Goal: Check status: Check status

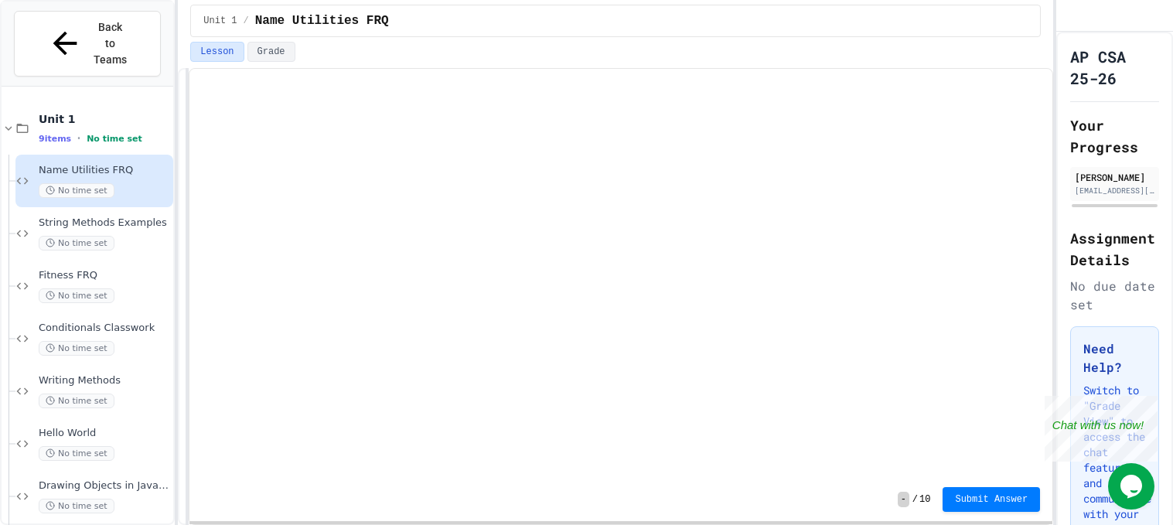
scroll to position [86, 0]
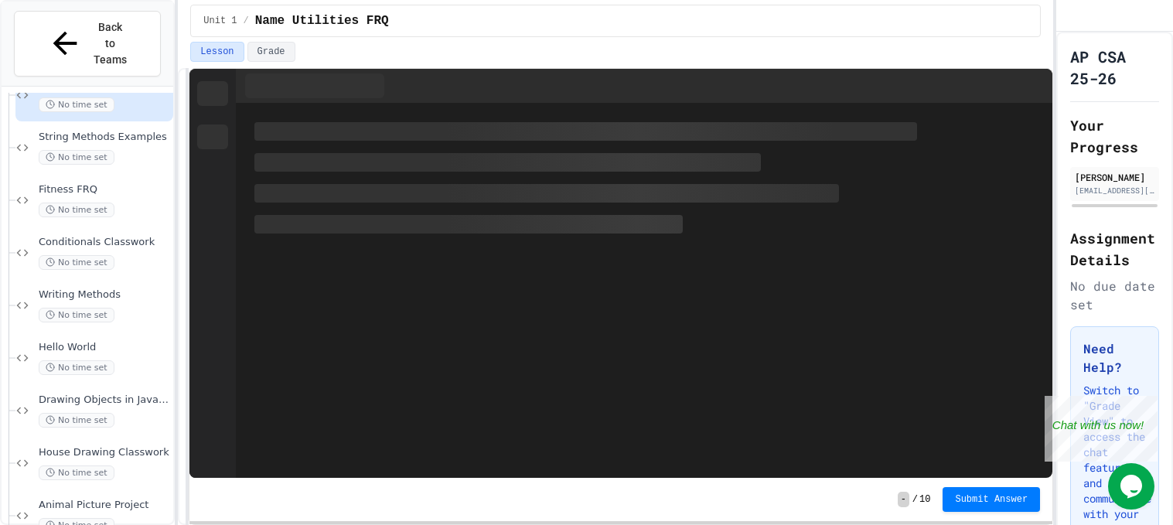
click at [112, 499] on span "Animal Picture Project" at bounding box center [104, 505] width 131 height 13
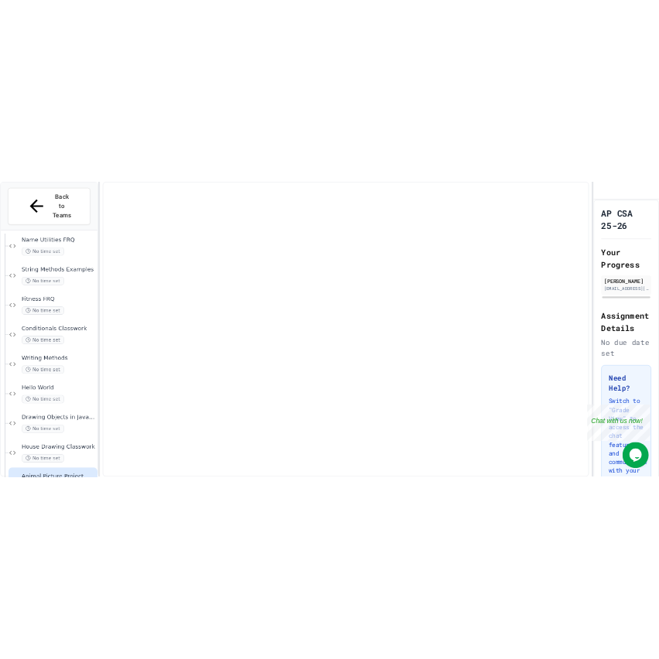
scroll to position [66, 0]
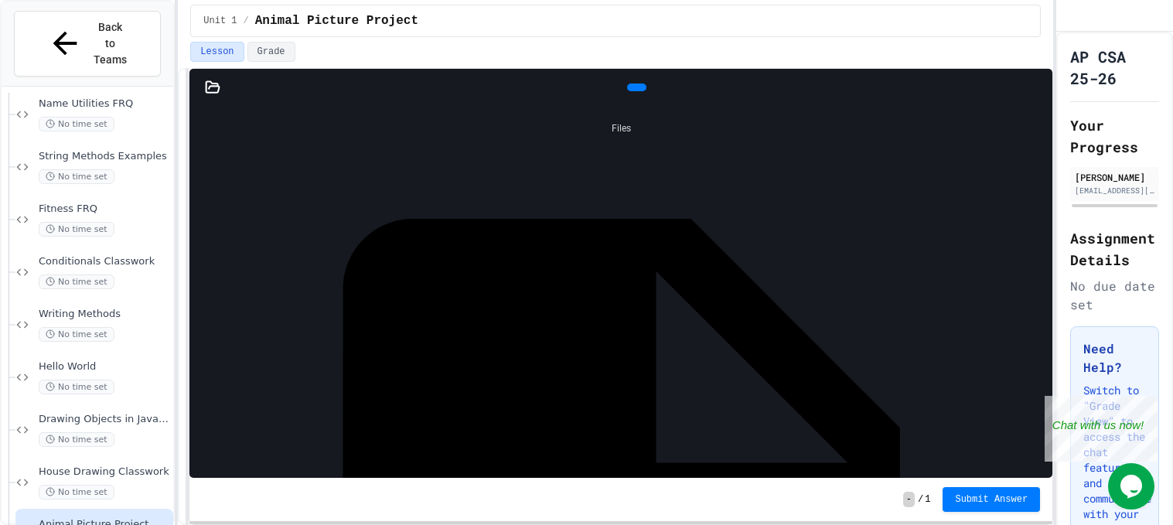
click at [641, 91] on icon at bounding box center [645, 96] width 9 height 11
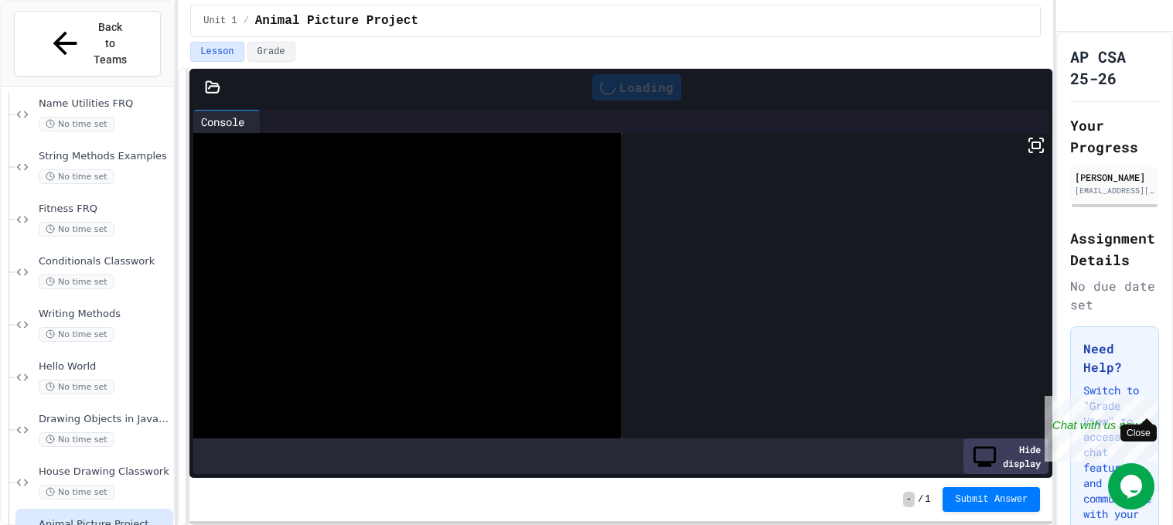
click at [1147, 401] on div "Close" at bounding box center [1146, 405] width 19 height 19
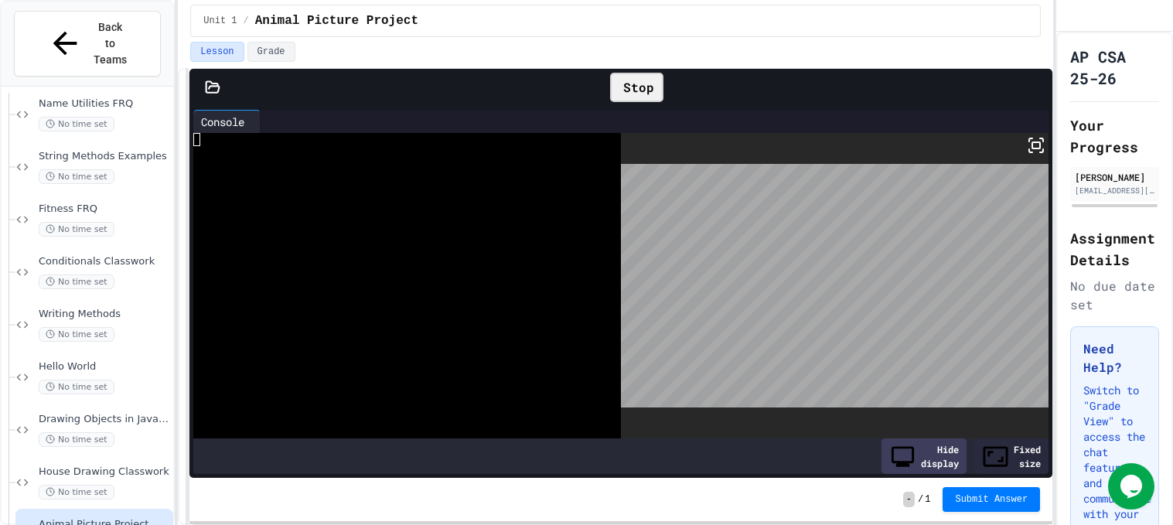
click at [1034, 144] on icon at bounding box center [1036, 145] width 19 height 19
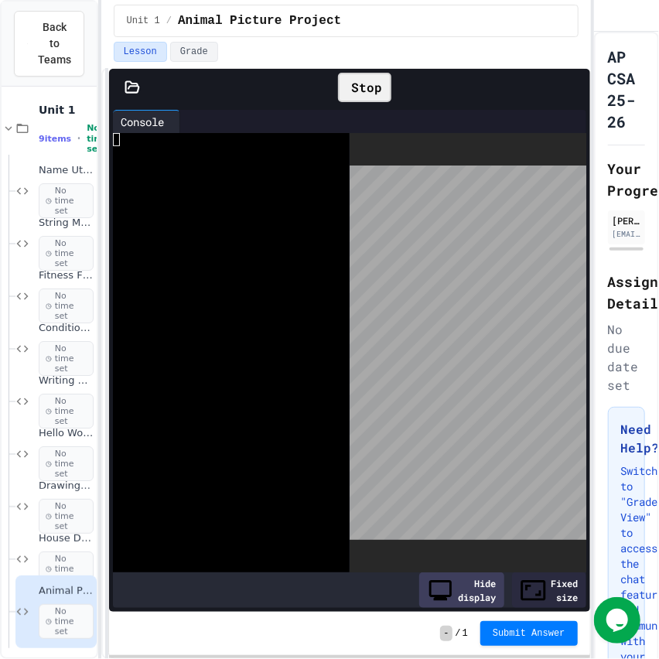
scroll to position [0, 0]
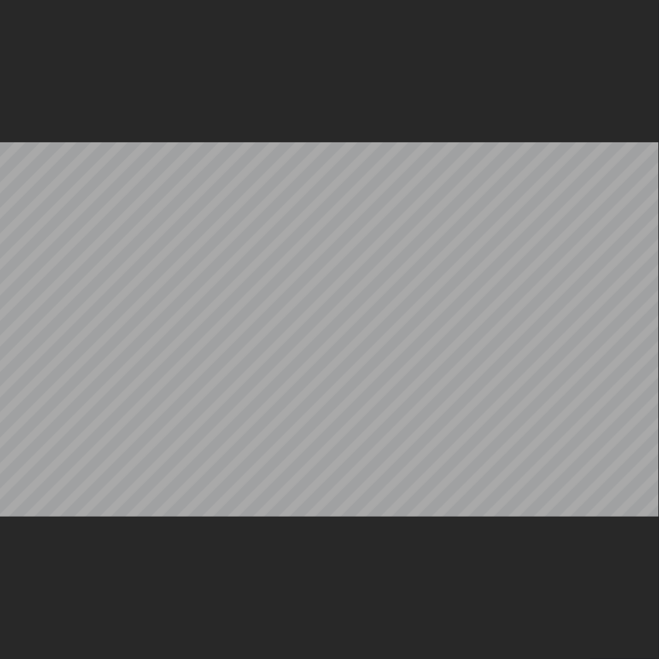
click at [645, 0] on div at bounding box center [329, 329] width 659 height 659
click at [656, 3] on icon at bounding box center [656, 3] width 0 height 0
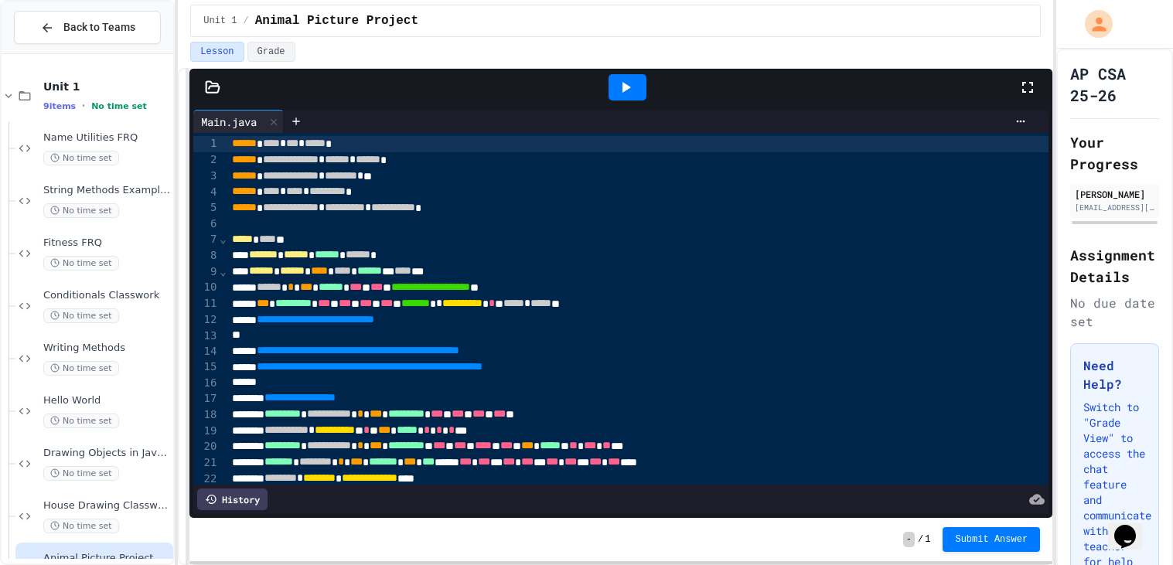
click at [624, 90] on icon at bounding box center [625, 87] width 19 height 19
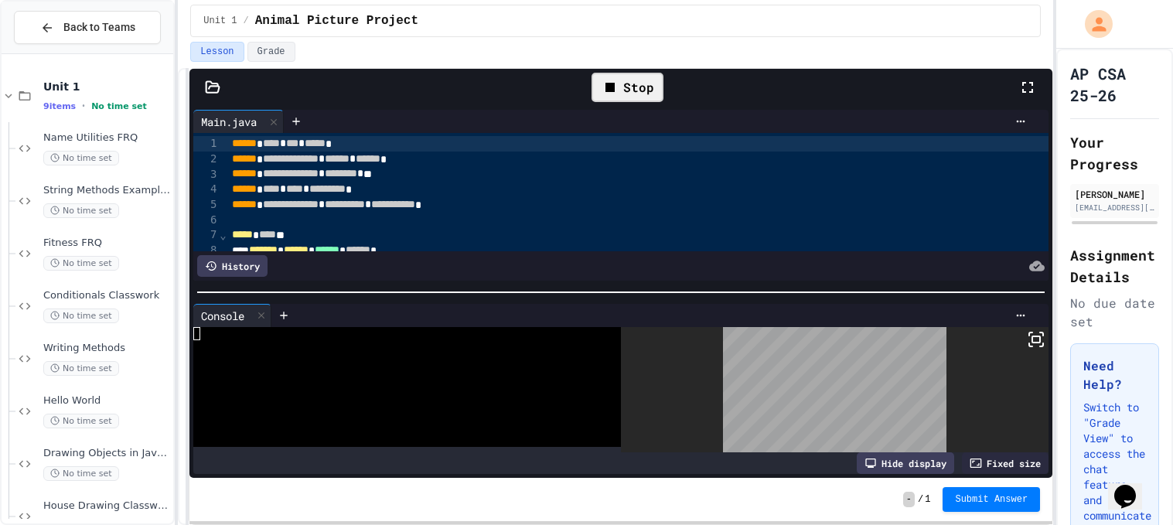
click at [1040, 338] on rect at bounding box center [1036, 339] width 8 height 6
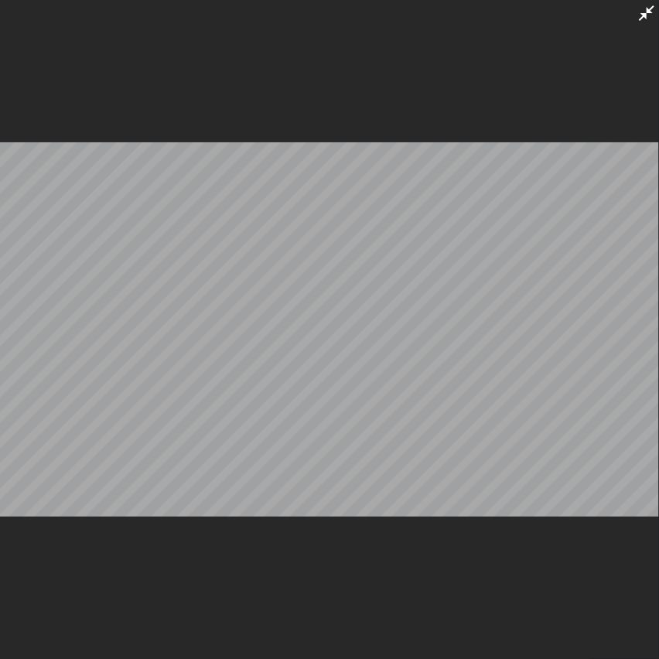
click at [635, 21] on div at bounding box center [329, 329] width 659 height 659
click at [642, 18] on icon at bounding box center [646, 12] width 15 height 15
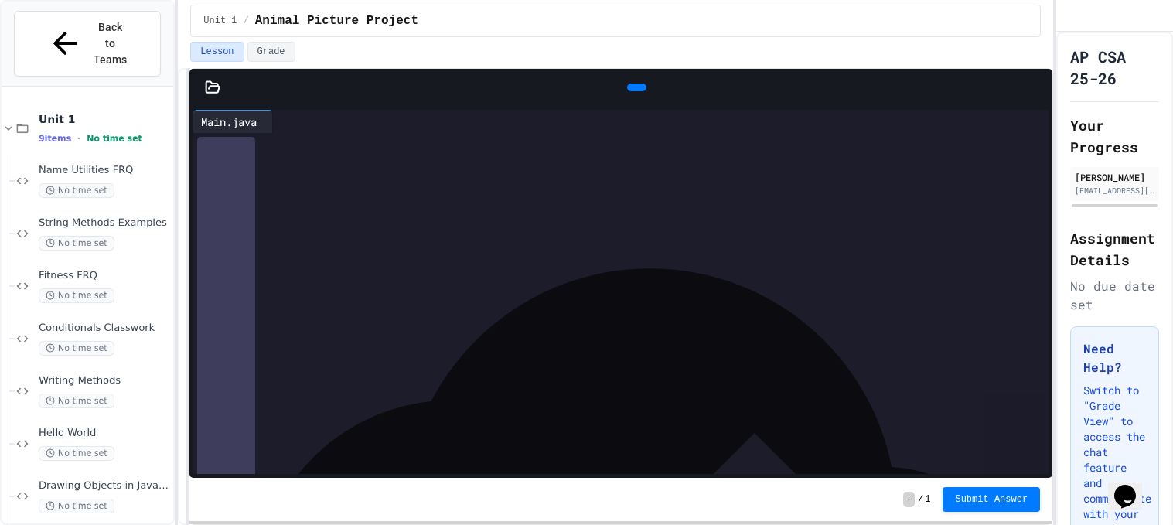
click at [635, 87] on icon at bounding box center [635, 87] width 0 height 0
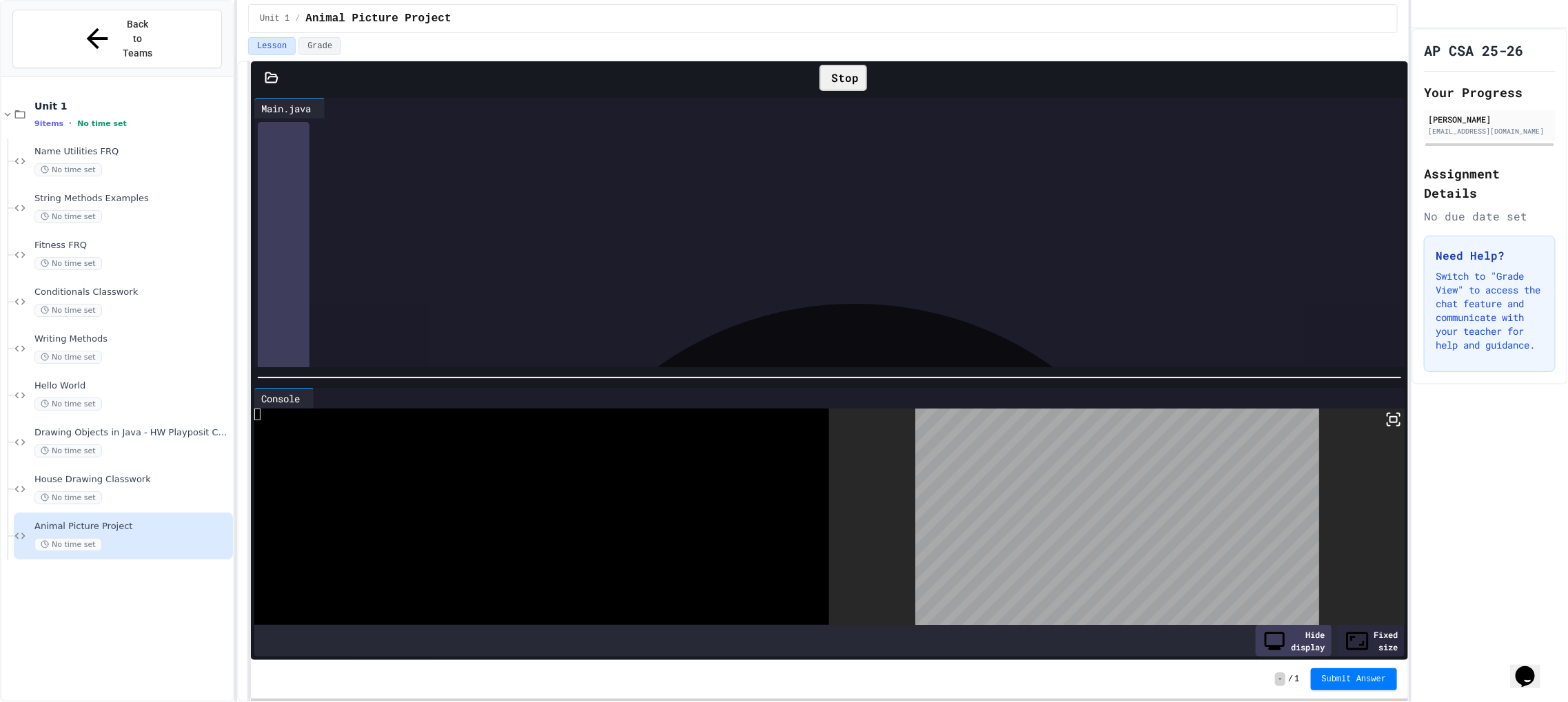
click at [1045, 423] on icon at bounding box center [1393, 420] width 17 height 17
